Goal: Find specific page/section: Find specific page/section

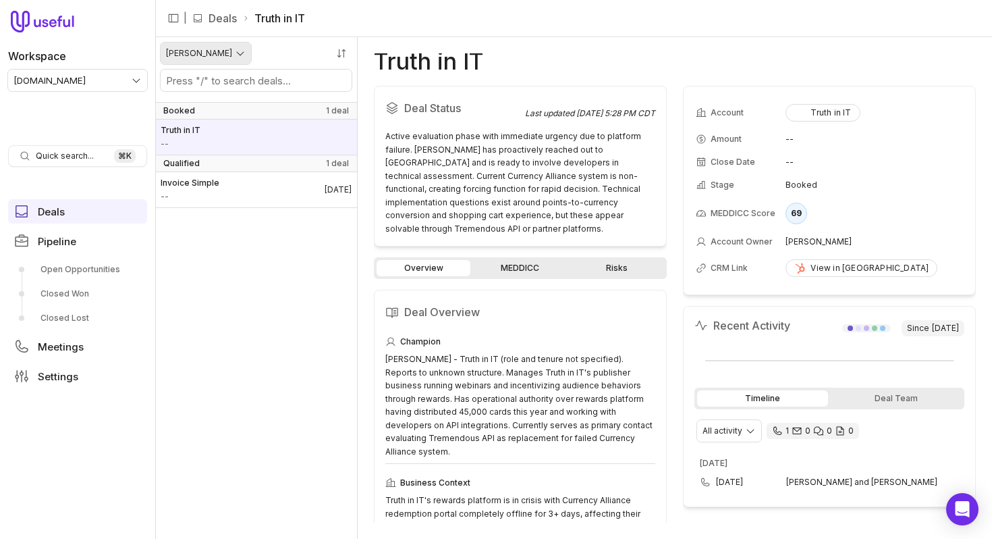
click at [223, 51] on html "Workspace tremendous.com Quick search... ⌘ K Deals Pipeline Open Opportunities …" at bounding box center [496, 269] width 992 height 539
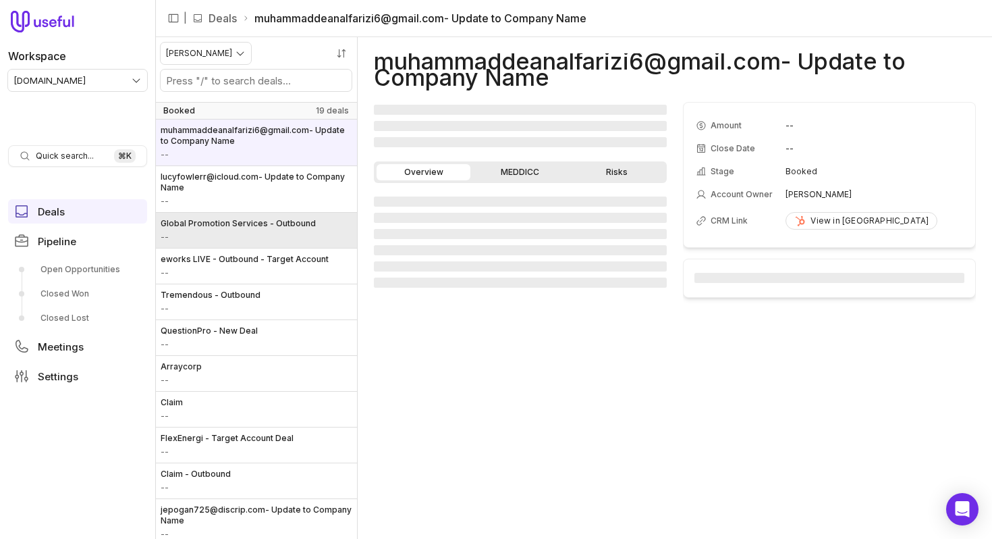
click at [304, 233] on span "--" at bounding box center [238, 236] width 155 height 11
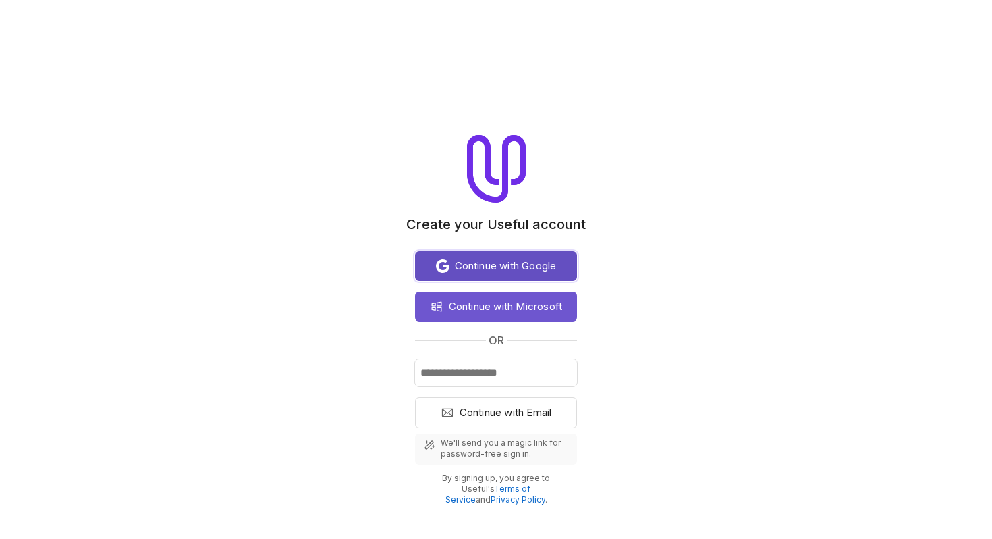
click at [519, 273] on span "Continue with Google" at bounding box center [506, 266] width 102 height 16
click at [471, 279] on button "Continue with Google" at bounding box center [496, 266] width 162 height 30
click at [324, 155] on div "Create your Useful account Continue with Google Continue with Microsoft or Cont…" at bounding box center [496, 320] width 992 height 370
click at [465, 261] on span "Continue with Google" at bounding box center [506, 266] width 102 height 16
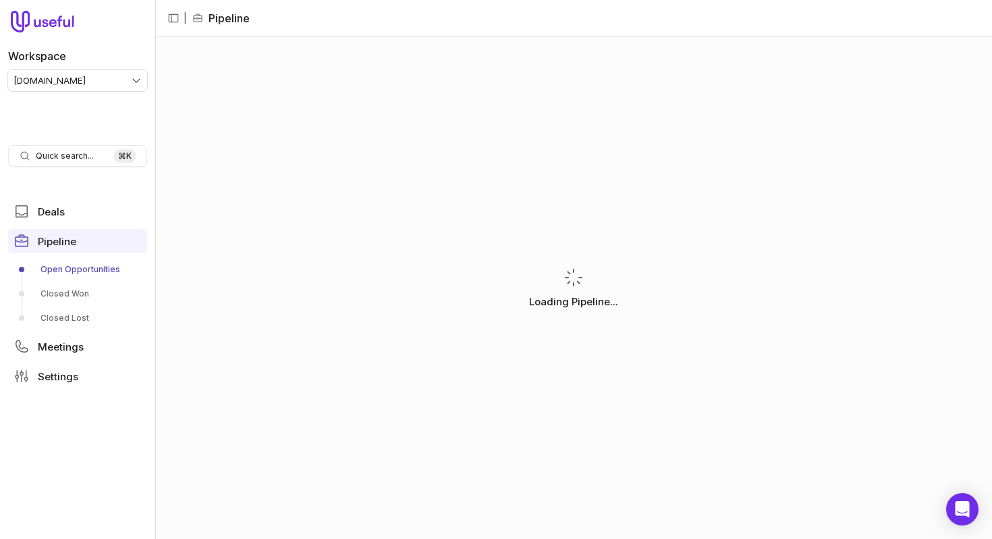
click at [438, 11] on nav "| Pipeline" at bounding box center [573, 18] width 837 height 37
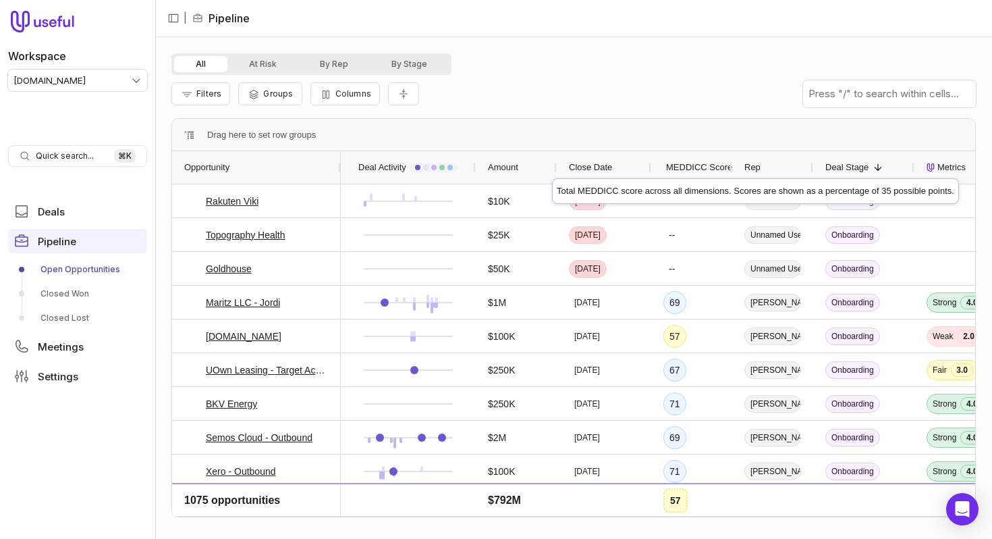
click at [721, 166] on span "MEDDICC Score" at bounding box center [699, 167] width 66 height 16
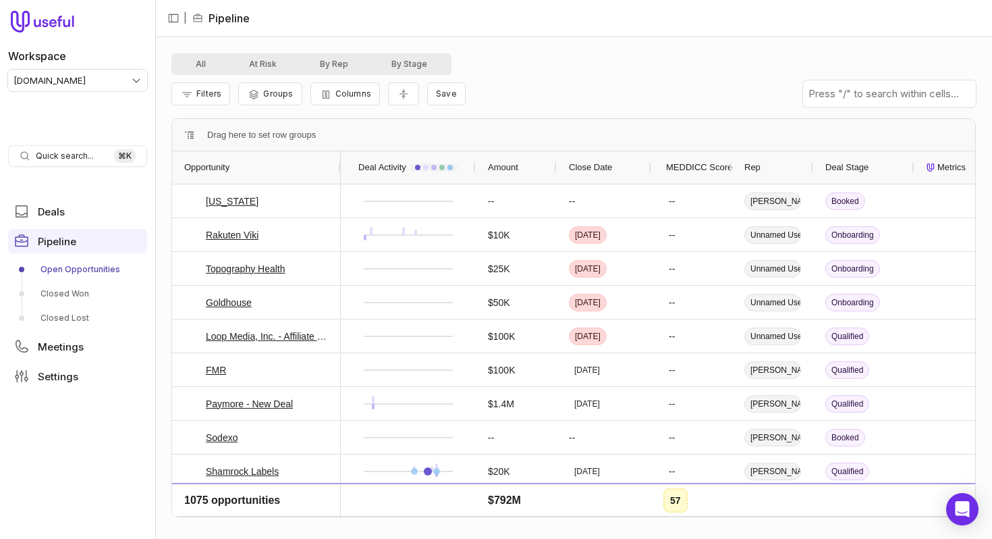
click at [696, 177] on div "MEDDICC Score" at bounding box center [691, 167] width 57 height 32
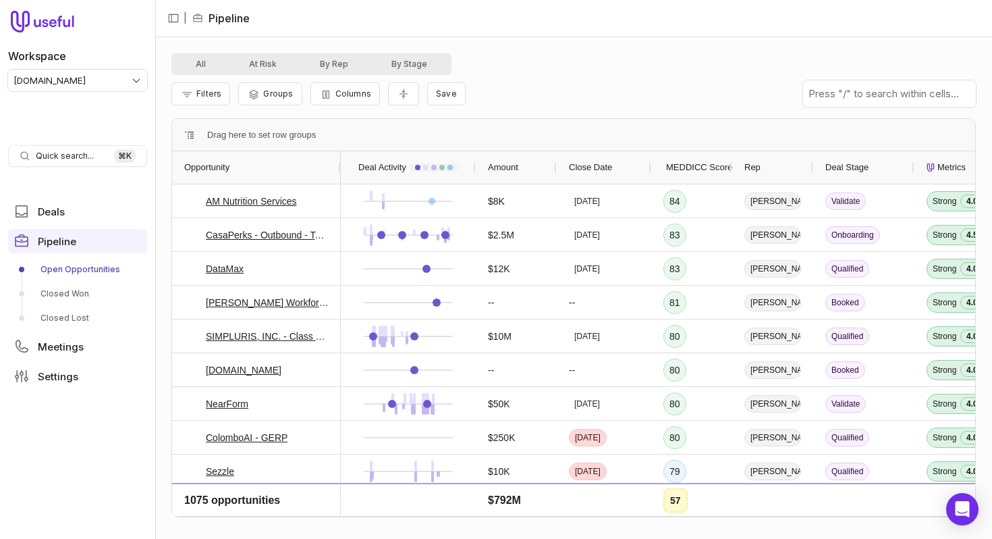
click at [577, 28] on nav "| Pipeline" at bounding box center [573, 18] width 837 height 37
